Goal: Use online tool/utility: Use online tool/utility

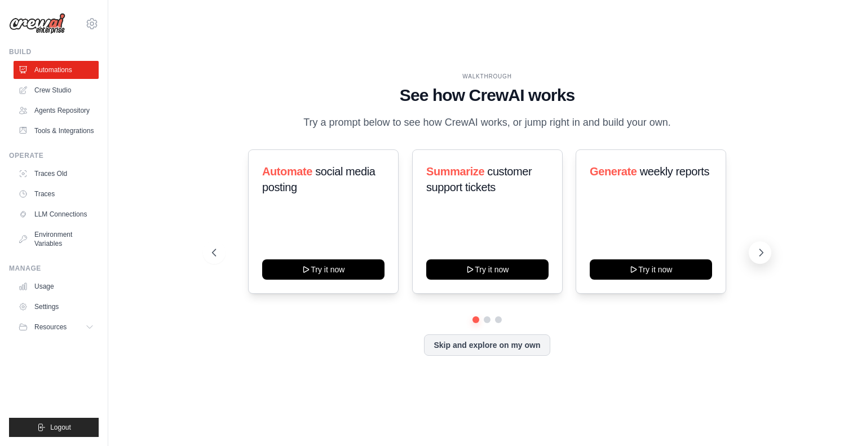
click at [760, 256] on icon at bounding box center [761, 252] width 3 height 7
click at [216, 258] on icon at bounding box center [213, 252] width 11 height 11
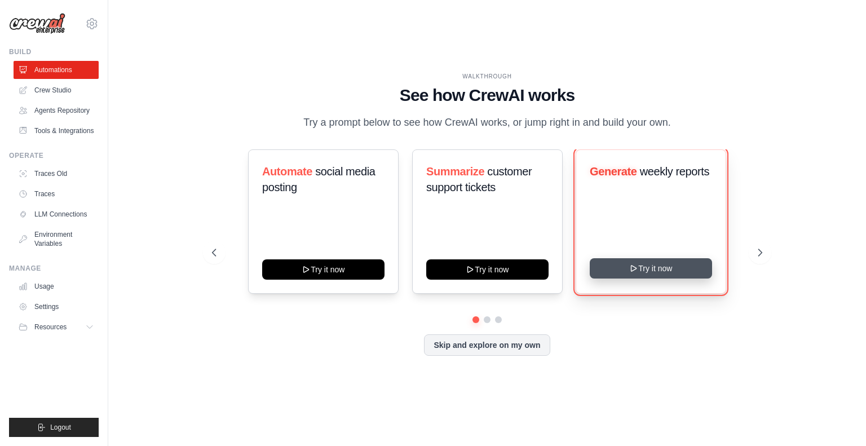
click at [659, 278] on button "Try it now" at bounding box center [651, 268] width 122 height 20
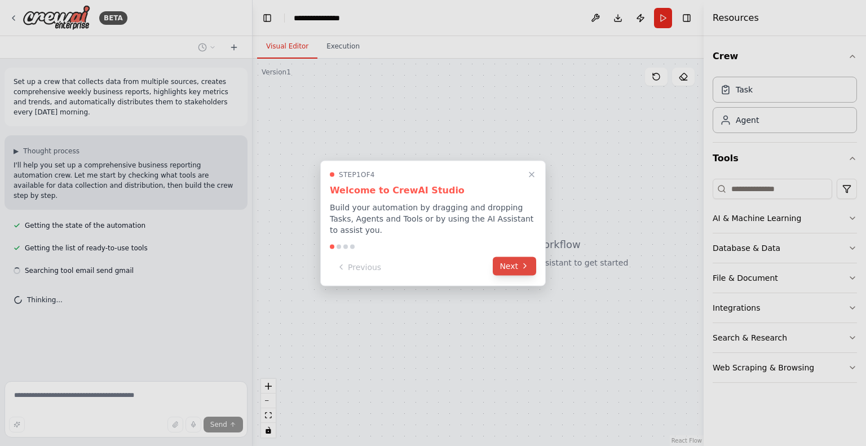
click at [508, 270] on button "Next" at bounding box center [514, 266] width 43 height 19
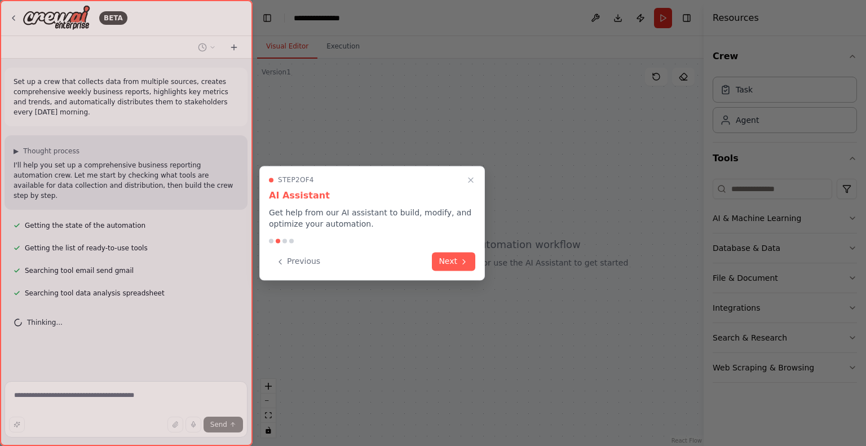
click at [454, 274] on div "Step 2 of 4 AI Assistant Get help from our AI assistant to build, modify, and o…" at bounding box center [372, 223] width 226 height 115
click at [453, 265] on button "Next" at bounding box center [453, 260] width 43 height 19
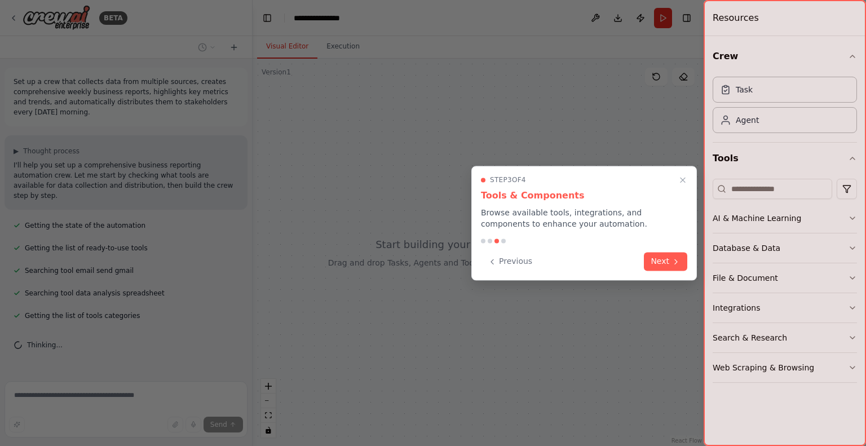
scroll to position [2, 0]
click at [663, 262] on button "Next" at bounding box center [665, 260] width 43 height 19
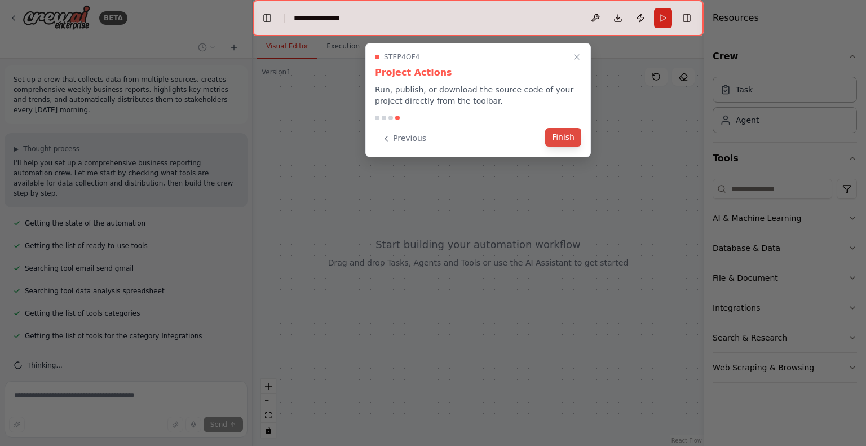
click at [565, 137] on button "Finish" at bounding box center [563, 137] width 36 height 19
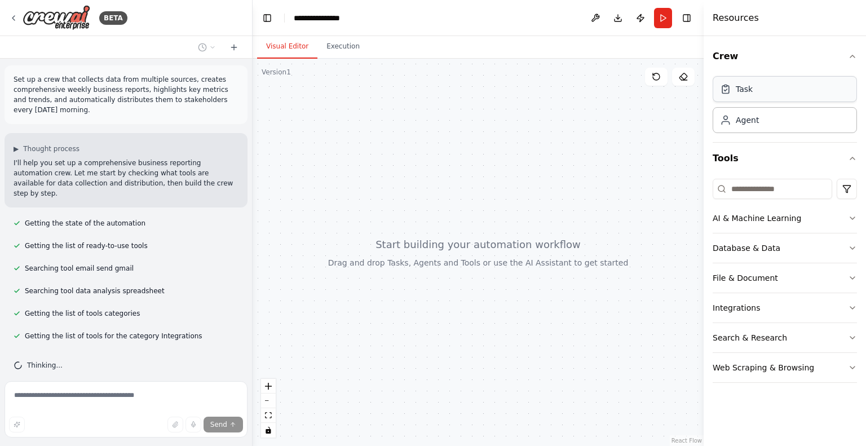
click at [759, 98] on div "Task" at bounding box center [785, 89] width 144 height 26
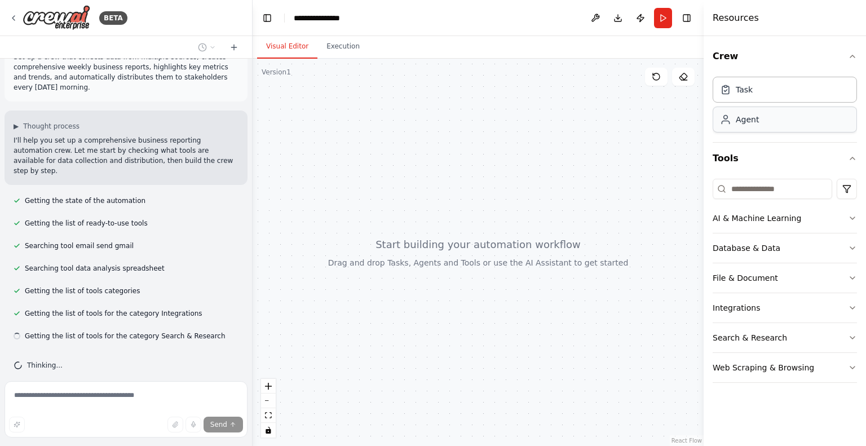
click at [764, 120] on div "Agent" at bounding box center [785, 120] width 144 height 26
click at [771, 90] on div "Task" at bounding box center [785, 89] width 144 height 26
click at [773, 117] on div "Agent" at bounding box center [785, 120] width 144 height 26
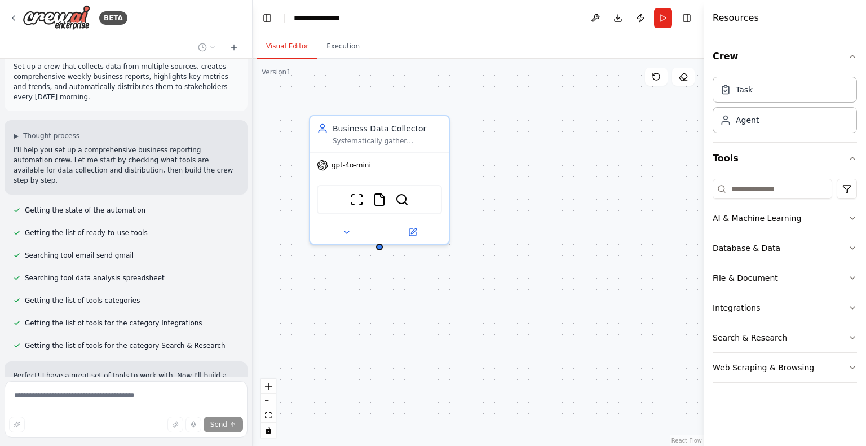
scroll to position [0, 0]
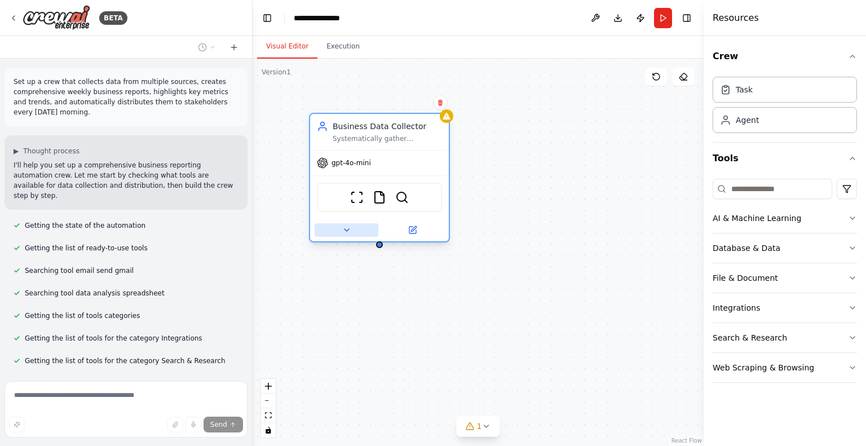
click at [346, 230] on icon at bounding box center [347, 230] width 5 height 2
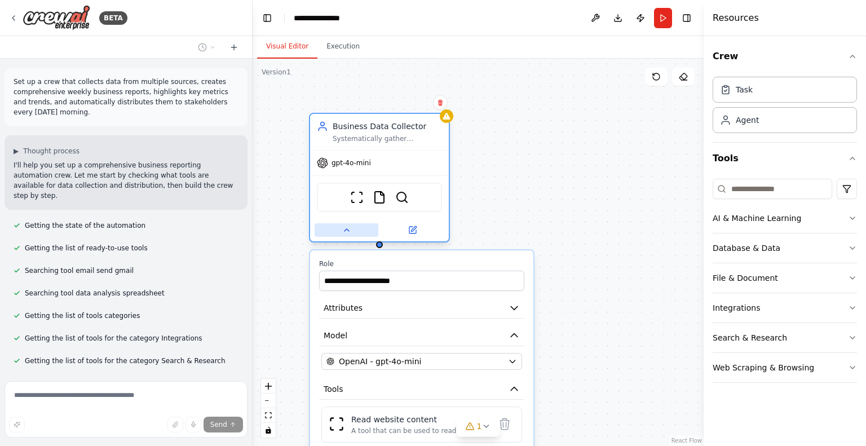
click at [346, 230] on icon at bounding box center [347, 230] width 5 height 2
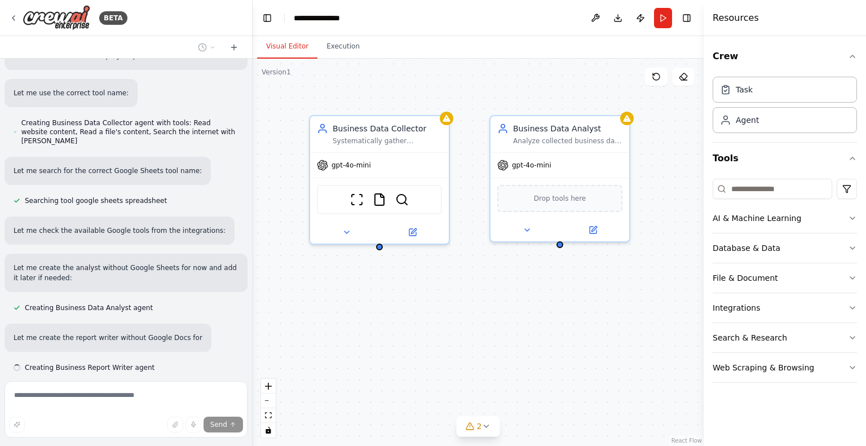
scroll to position [432, 0]
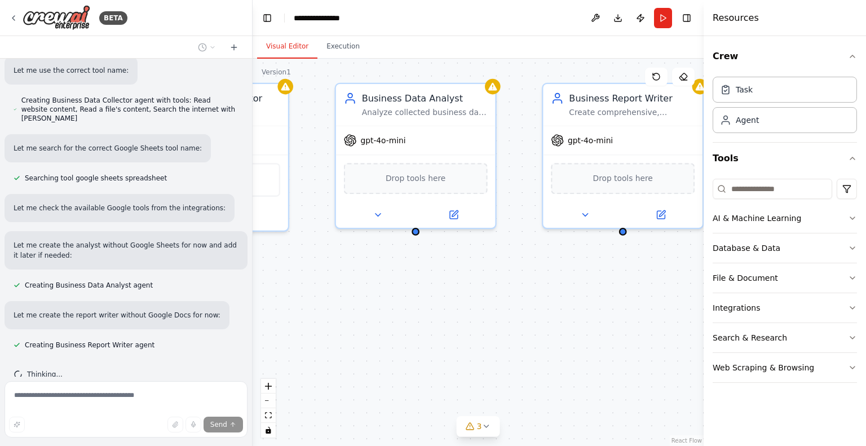
drag, startPoint x: 604, startPoint y: 333, endPoint x: 386, endPoint y: 344, distance: 218.0
click at [386, 344] on div "Business Data Collector Systematically gather comprehensive business data from …" at bounding box center [478, 252] width 451 height 387
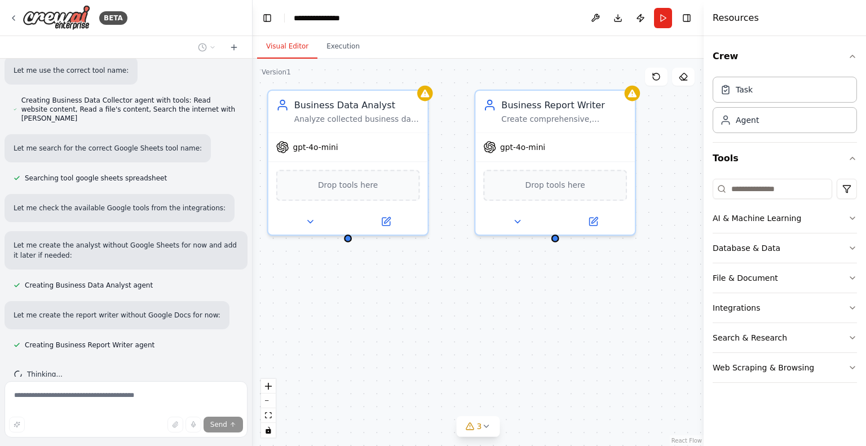
scroll to position [492, 0]
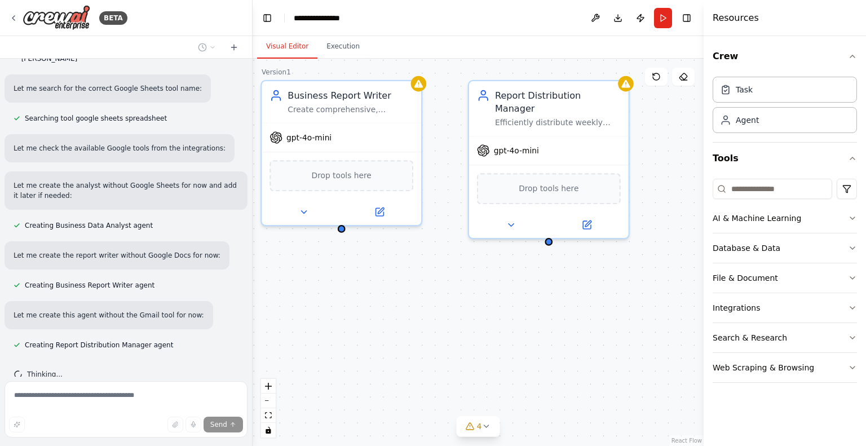
drag, startPoint x: 570, startPoint y: 329, endPoint x: 356, endPoint y: 319, distance: 214.0
click at [356, 319] on div "Business Data Collector Systematically gather comprehensive business data from …" at bounding box center [478, 252] width 451 height 387
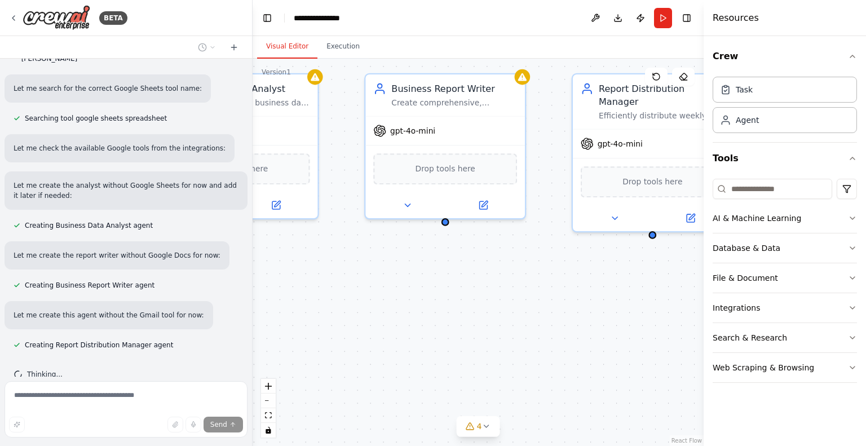
drag, startPoint x: 569, startPoint y: 302, endPoint x: 672, endPoint y: 295, distance: 104.0
click at [672, 295] on div "Business Data Collector Systematically gather comprehensive business data from …" at bounding box center [478, 252] width 451 height 387
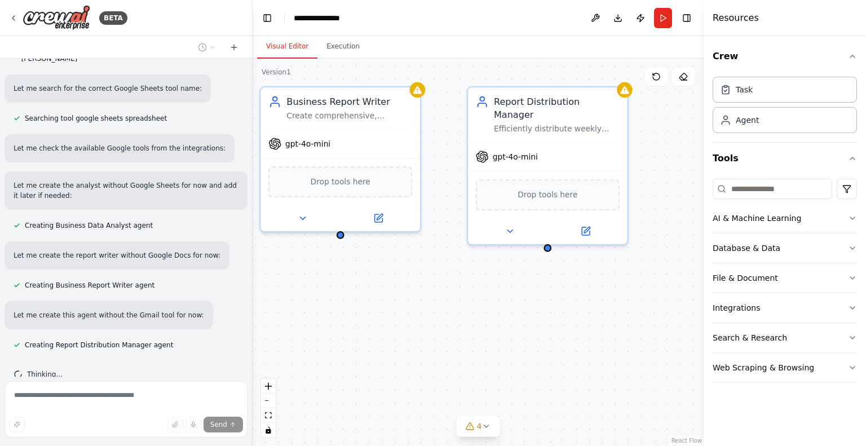
drag, startPoint x: 472, startPoint y: 292, endPoint x: 365, endPoint y: 305, distance: 107.4
click at [365, 305] on div "Business Data Collector Systematically gather comprehensive business data from …" at bounding box center [478, 252] width 451 height 387
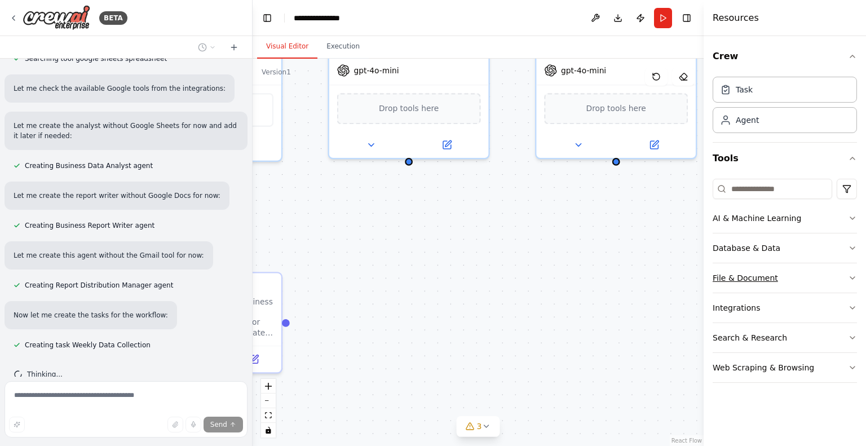
drag, startPoint x: 522, startPoint y: 314, endPoint x: 723, endPoint y: 263, distance: 207.0
click at [723, 263] on div "BETA Set up a crew that collects data from multiple sources, creates comprehens…" at bounding box center [433, 223] width 866 height 446
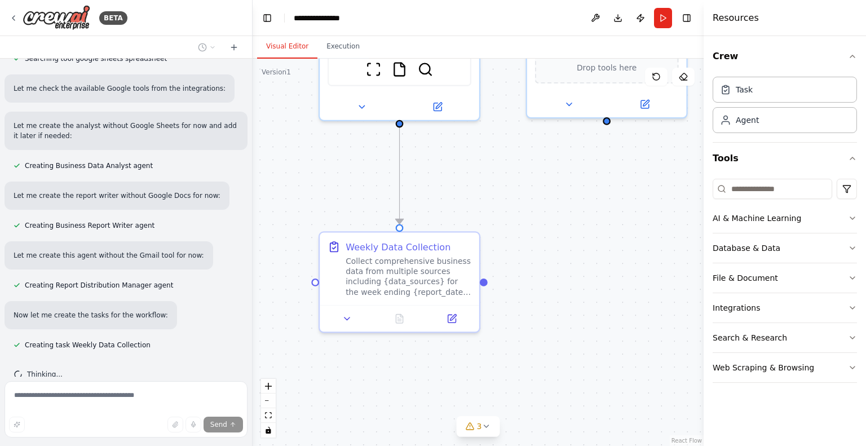
drag, startPoint x: 473, startPoint y: 279, endPoint x: 671, endPoint y: 239, distance: 202.1
click at [671, 239] on div ".deletable-edge-delete-btn { width: 20px; height: 20px; border: 0px solid #ffff…" at bounding box center [478, 252] width 451 height 387
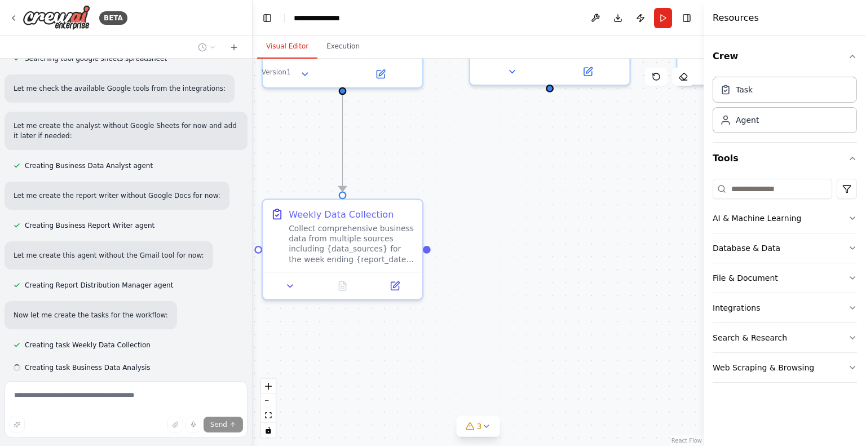
scroll to position [574, 0]
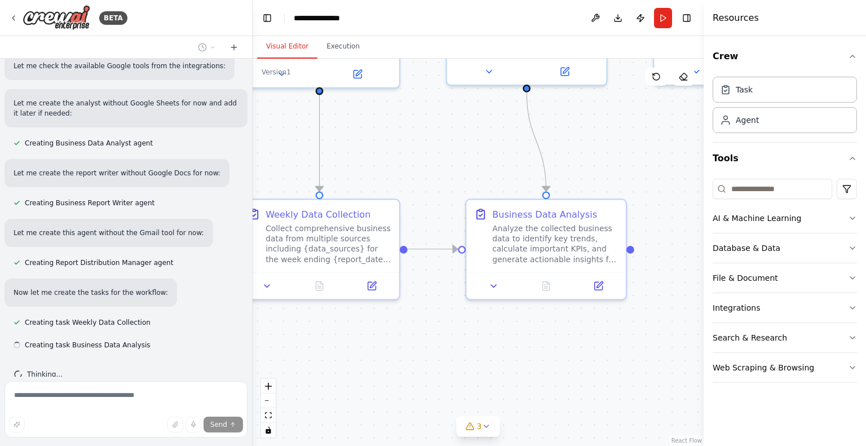
drag, startPoint x: 627, startPoint y: 294, endPoint x: 547, endPoint y: 261, distance: 86.5
click at [547, 261] on div ".deletable-edge-delete-btn { width: 20px; height: 20px; border: 0px solid #ffff…" at bounding box center [478, 252] width 451 height 387
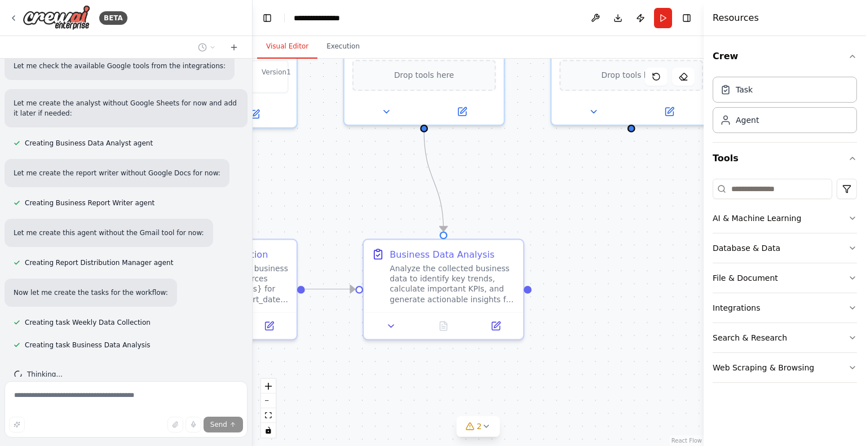
drag, startPoint x: 643, startPoint y: 341, endPoint x: 540, endPoint y: 381, distance: 110.2
click at [540, 381] on div ".deletable-edge-delete-btn { width: 20px; height: 20px; border: 0px solid #ffff…" at bounding box center [478, 252] width 451 height 387
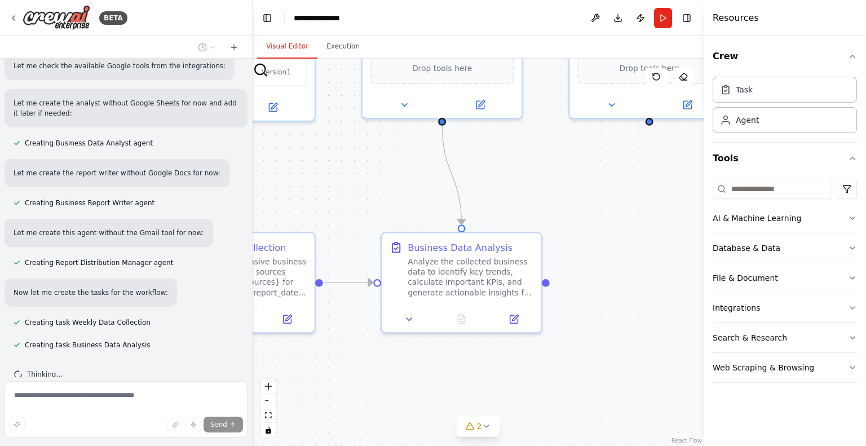
drag, startPoint x: 616, startPoint y: 354, endPoint x: 634, endPoint y: 347, distance: 19.3
click at [634, 347] on div ".deletable-edge-delete-btn { width: 20px; height: 20px; border: 0px solid #ffff…" at bounding box center [478, 252] width 451 height 387
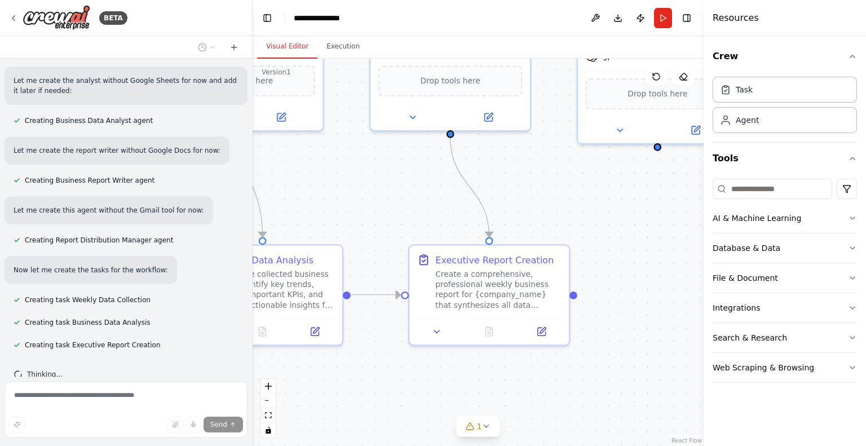
drag, startPoint x: 634, startPoint y: 347, endPoint x: 435, endPoint y: 359, distance: 199.5
click at [435, 359] on div ".deletable-edge-delete-btn { width: 20px; height: 20px; border: 0px solid #ffff…" at bounding box center [478, 252] width 451 height 387
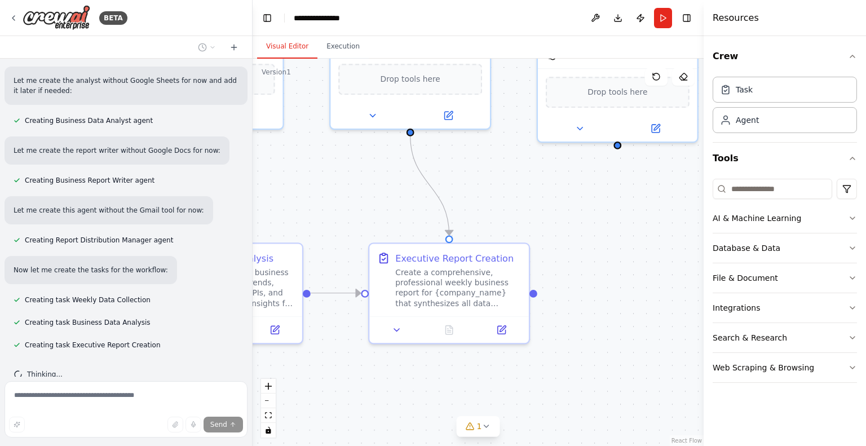
drag, startPoint x: 606, startPoint y: 360, endPoint x: 566, endPoint y: 358, distance: 40.1
click at [566, 358] on div ".deletable-edge-delete-btn { width: 20px; height: 20px; border: 0px solid #ffff…" at bounding box center [478, 252] width 451 height 387
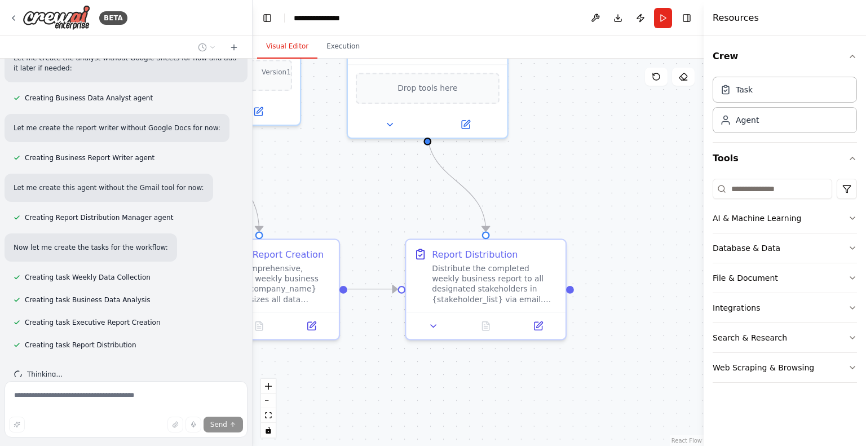
drag, startPoint x: 607, startPoint y: 362, endPoint x: 417, endPoint y: 358, distance: 190.1
click at [417, 358] on div ".deletable-edge-delete-btn { width: 20px; height: 20px; border: 0px solid #ffff…" at bounding box center [478, 252] width 451 height 387
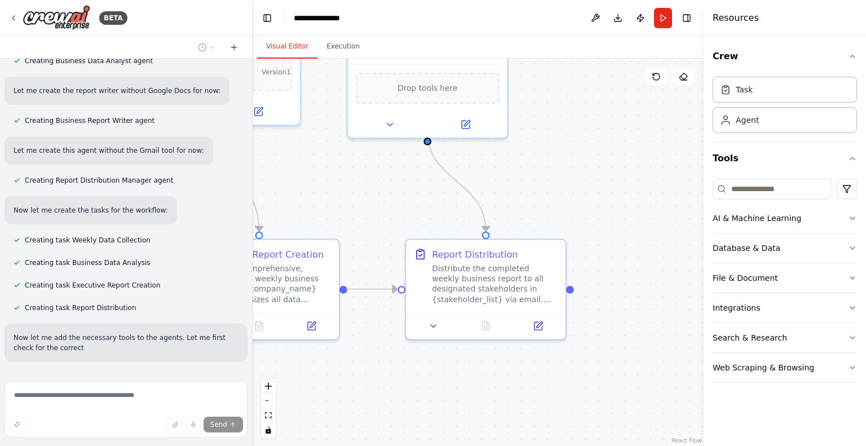
scroll to position [667, 0]
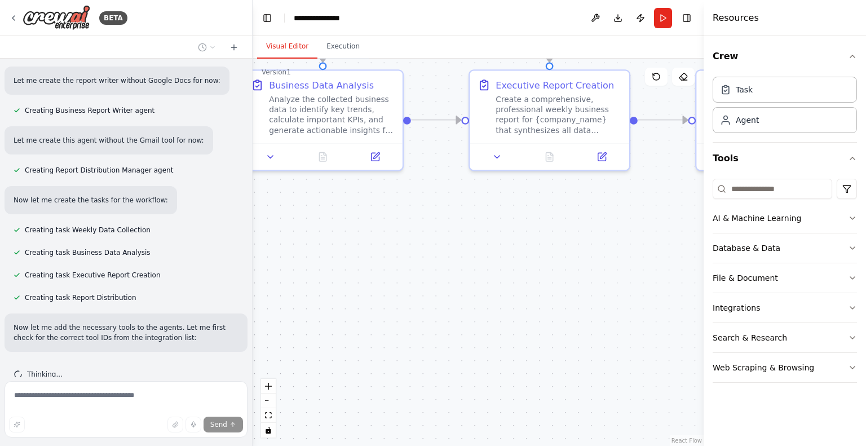
drag, startPoint x: 408, startPoint y: 410, endPoint x: 708, endPoint y: 232, distance: 348.2
click at [708, 233] on div "BETA Set up a crew that collects data from multiple sources, creates comprehens…" at bounding box center [433, 223] width 866 height 446
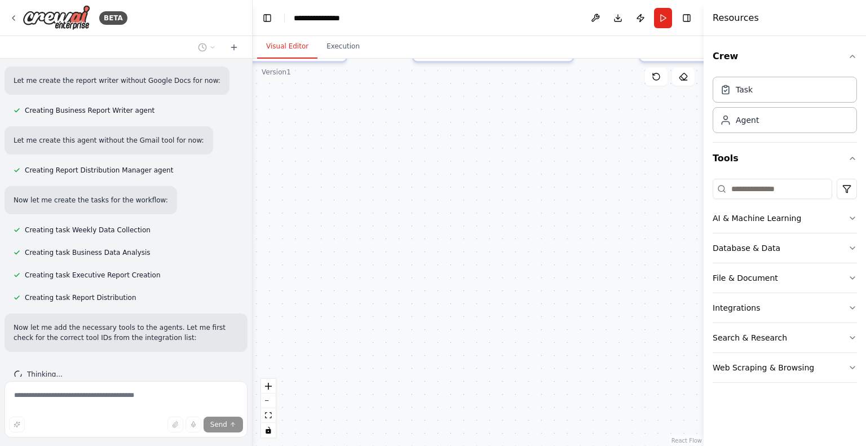
drag, startPoint x: 532, startPoint y: 319, endPoint x: 694, endPoint y: 218, distance: 190.3
click at [694, 218] on div ".deletable-edge-delete-btn { width: 20px; height: 20px; border: 0px solid #ffff…" at bounding box center [478, 252] width 451 height 387
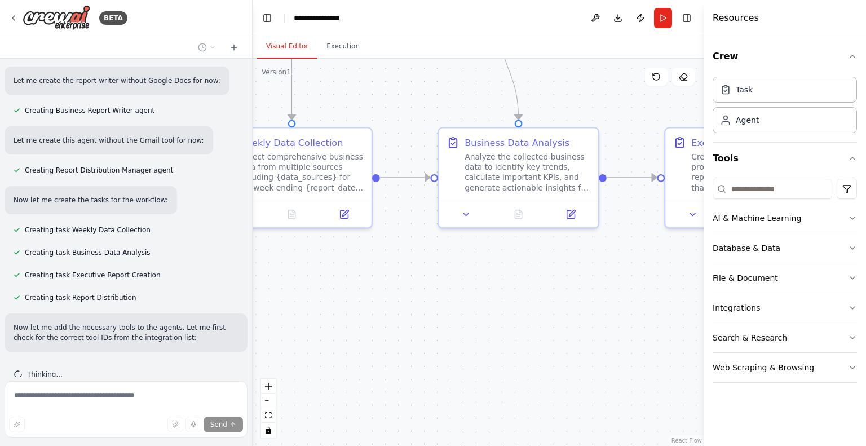
drag, startPoint x: 473, startPoint y: 263, endPoint x: 499, endPoint y: 430, distance: 168.3
click at [499, 430] on div ".deletable-edge-delete-btn { width: 20px; height: 20px; border: 0px solid #ffff…" at bounding box center [478, 252] width 451 height 387
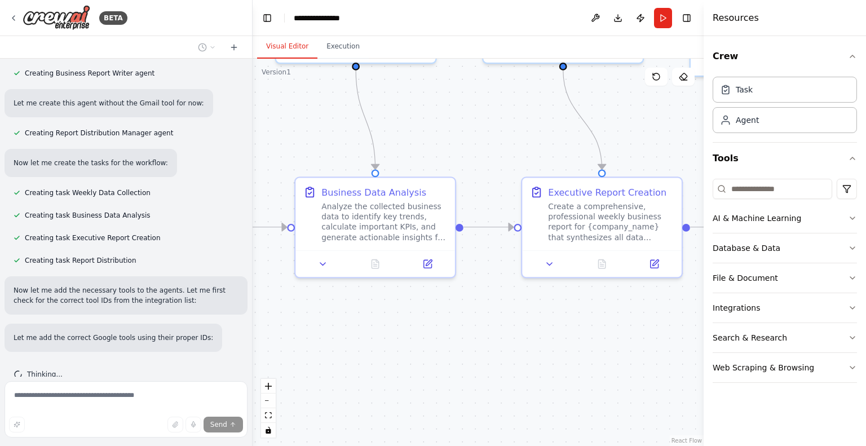
drag, startPoint x: 607, startPoint y: 320, endPoint x: 464, endPoint y: 369, distance: 151.6
click at [464, 369] on div ".deletable-edge-delete-btn { width: 20px; height: 20px; border: 0px solid #ffff…" at bounding box center [478, 252] width 451 height 387
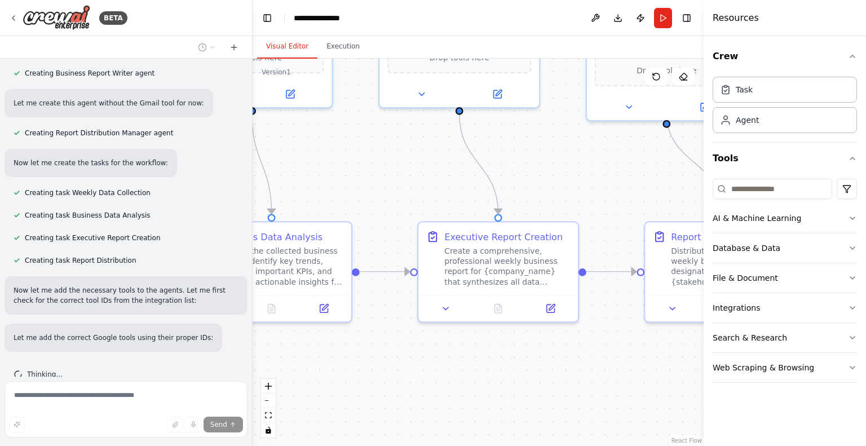
drag, startPoint x: 544, startPoint y: 345, endPoint x: 440, endPoint y: 389, distance: 112.9
click at [440, 389] on div ".deletable-edge-delete-btn { width: 20px; height: 20px; border: 0px solid #ffff…" at bounding box center [478, 252] width 451 height 387
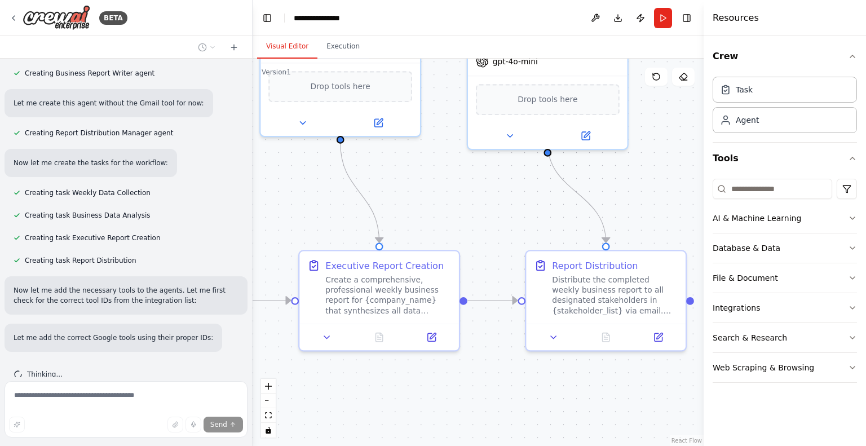
drag, startPoint x: 589, startPoint y: 393, endPoint x: 470, endPoint y: 421, distance: 122.4
click at [470, 421] on div ".deletable-edge-delete-btn { width: 20px; height: 20px; border: 0px solid #ffff…" at bounding box center [478, 252] width 451 height 387
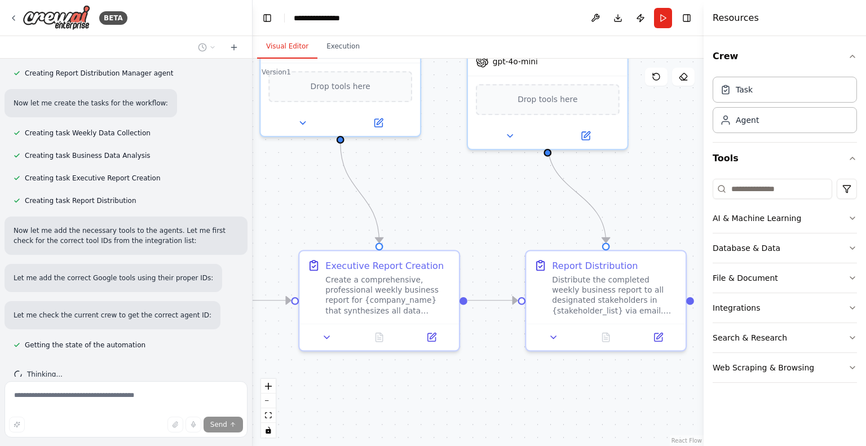
scroll to position [801, 0]
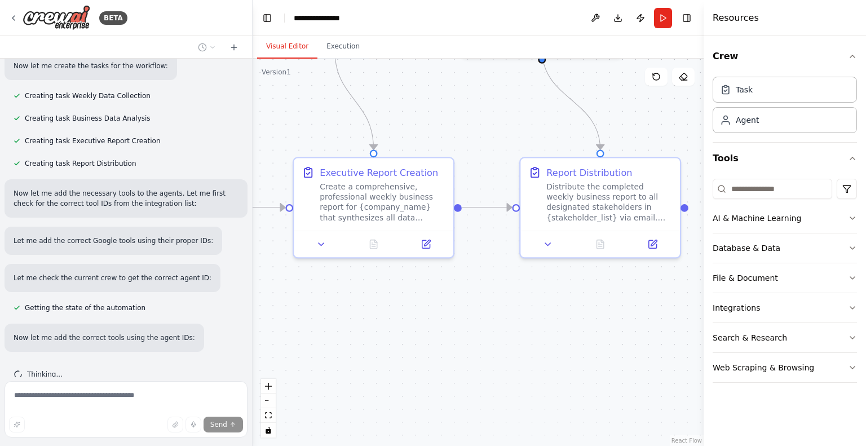
drag, startPoint x: 561, startPoint y: 401, endPoint x: 556, endPoint y: 308, distance: 93.2
click at [556, 308] on div ".deletable-edge-delete-btn { width: 20px; height: 20px; border: 0px solid #ffff…" at bounding box center [478, 252] width 451 height 387
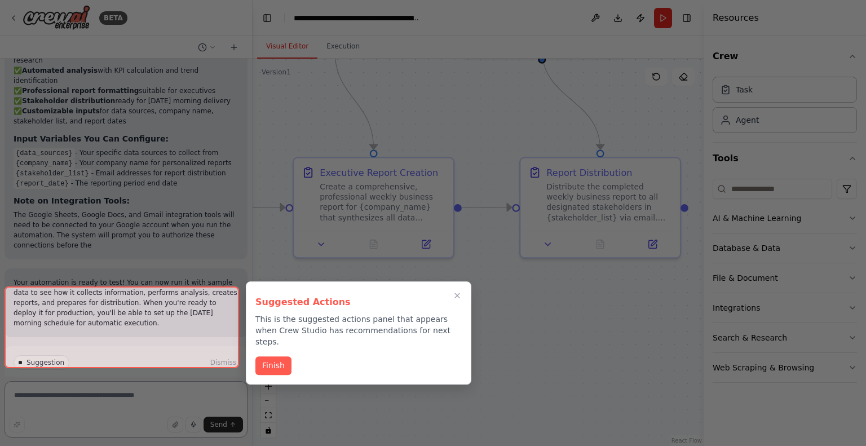
scroll to position [1508, 0]
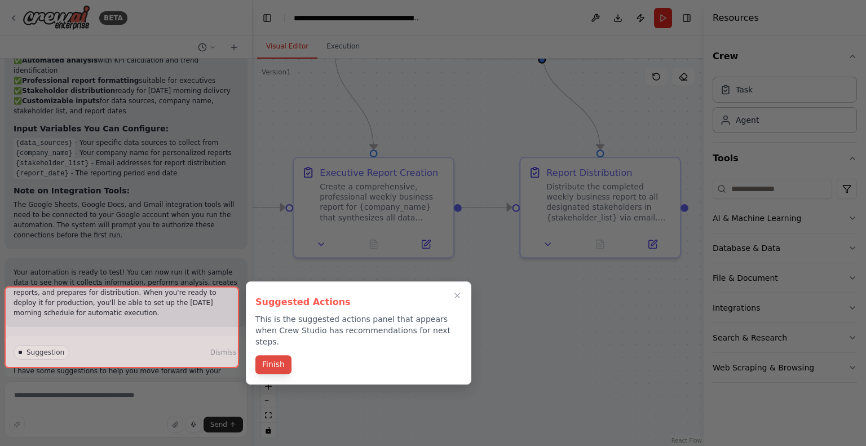
click at [268, 355] on button "Finish" at bounding box center [274, 364] width 36 height 19
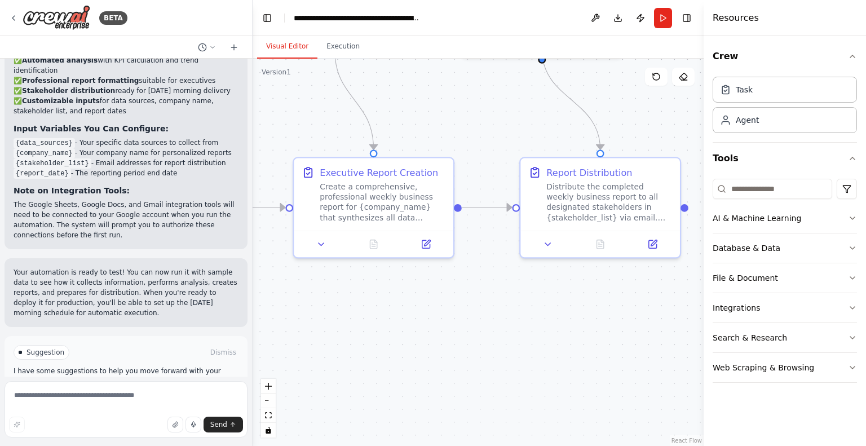
click at [487, 345] on div ".deletable-edge-delete-btn { width: 20px; height: 20px; border: 0px solid #ffff…" at bounding box center [478, 252] width 451 height 387
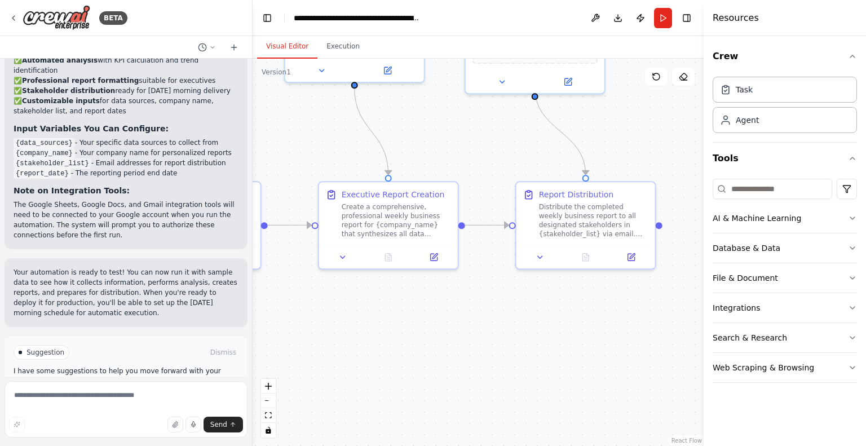
click at [151, 396] on span "Run Automation" at bounding box center [131, 400] width 55 height 9
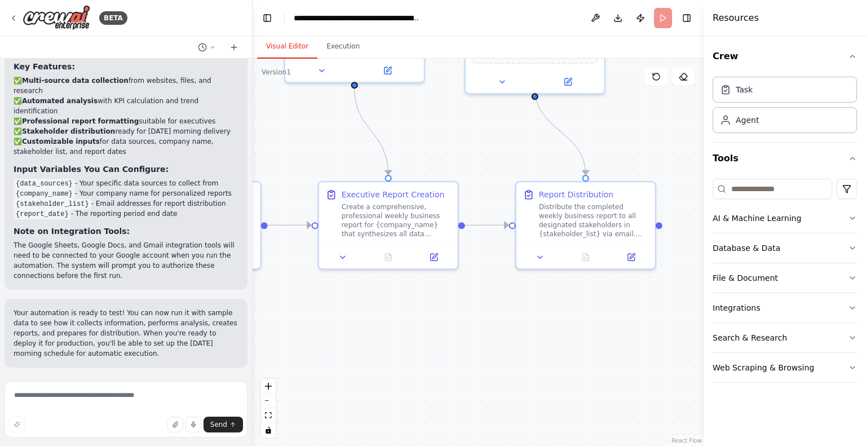
scroll to position [1417, 0]
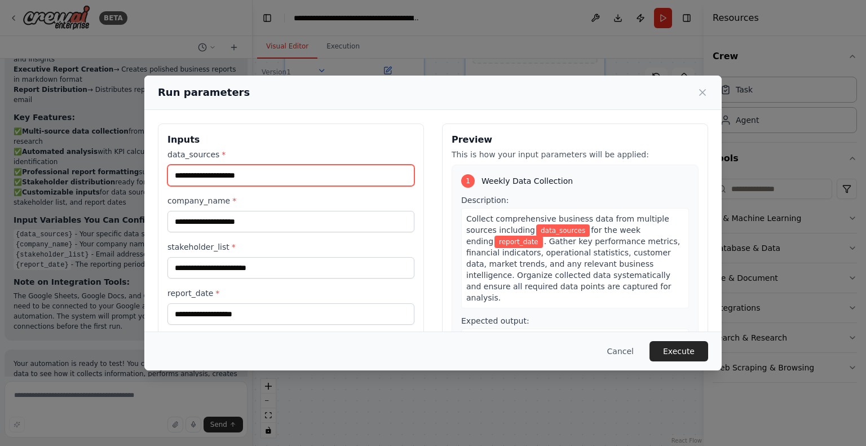
click at [249, 173] on input "data_sources *" at bounding box center [291, 175] width 247 height 21
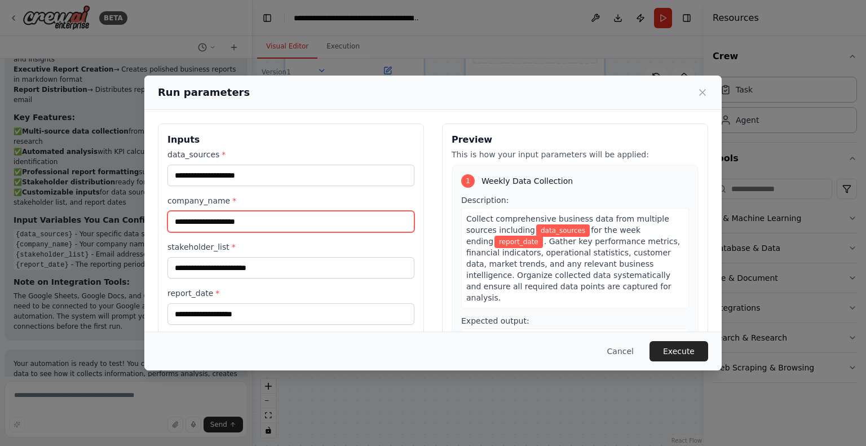
click at [257, 223] on input "company_name *" at bounding box center [291, 221] width 247 height 21
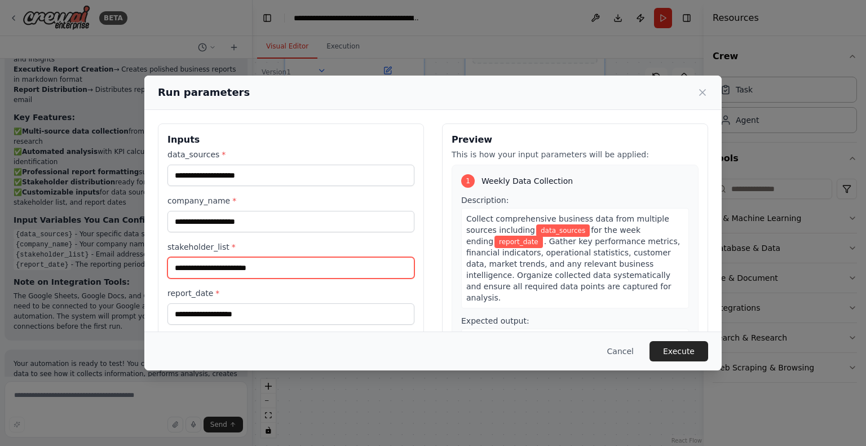
click at [257, 264] on input "stakeholder_list *" at bounding box center [291, 267] width 247 height 21
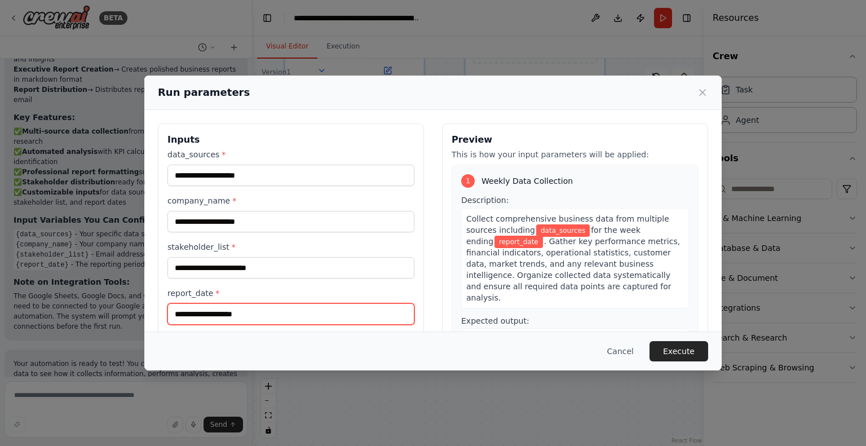
click at [262, 310] on input "report_date *" at bounding box center [291, 313] width 247 height 21
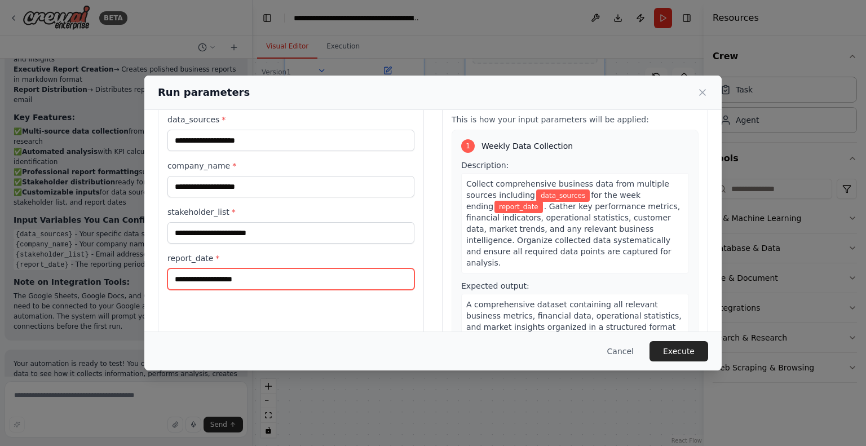
scroll to position [72, 0]
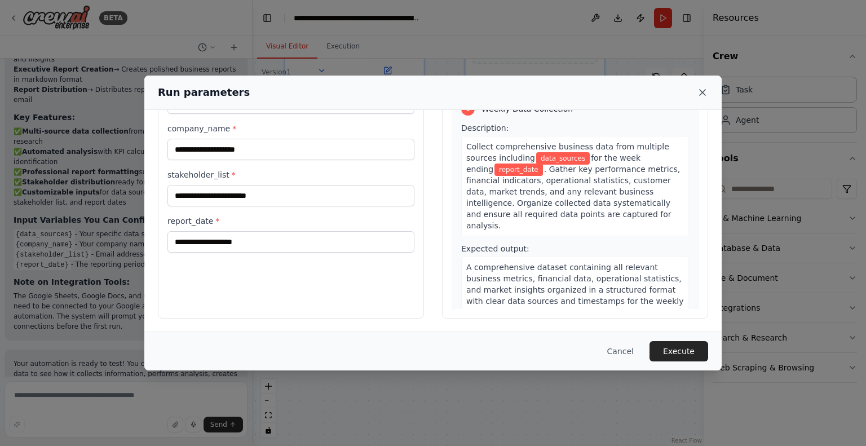
click at [702, 90] on icon at bounding box center [702, 92] width 11 height 11
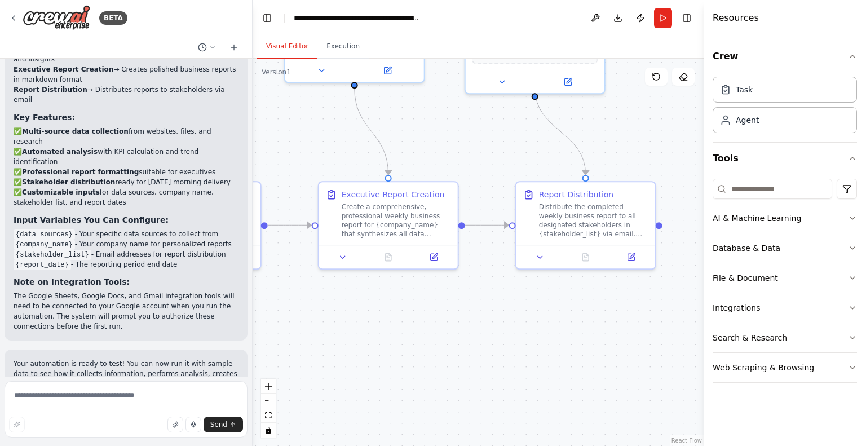
click at [594, 324] on div ".deletable-edge-delete-btn { width: 20px; height: 20px; border: 0px solid #ffff…" at bounding box center [478, 252] width 451 height 387
